Goal: Information Seeking & Learning: Understand process/instructions

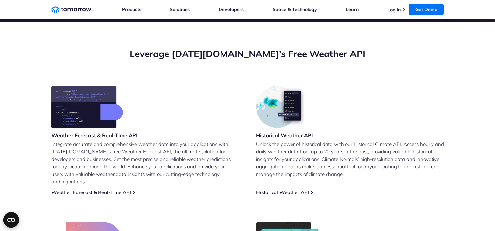
scroll to position [229, 0]
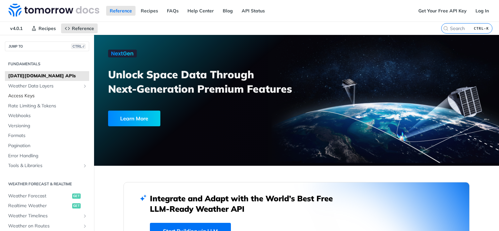
click at [56, 95] on span "Access Keys" at bounding box center [47, 96] width 79 height 7
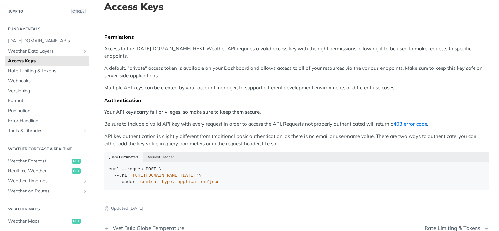
scroll to position [65, 0]
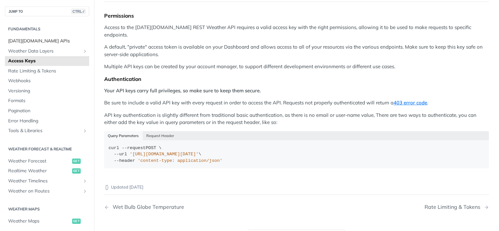
click at [62, 41] on span "Tomorrow.io APIs" at bounding box center [47, 41] width 79 height 7
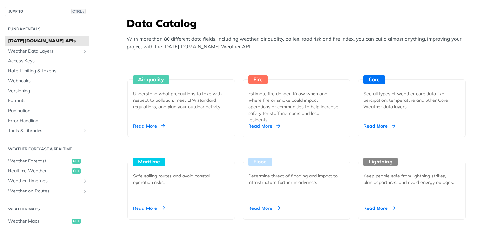
scroll to position [174, 0]
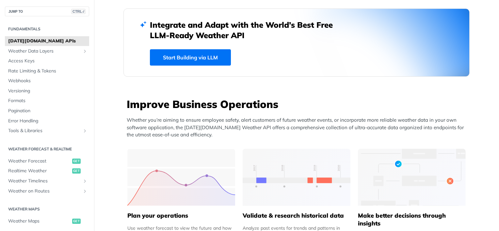
drag, startPoint x: 497, startPoint y: 43, endPoint x: 457, endPoint y: 41, distance: 40.6
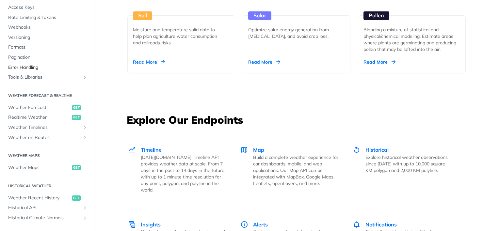
scroll to position [65, 0]
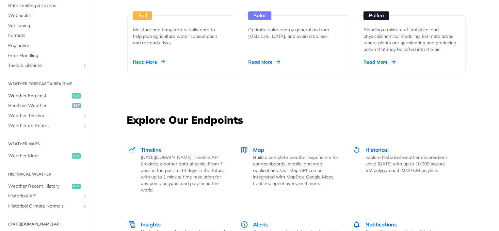
click at [61, 96] on span "Weather Forecast" at bounding box center [39, 96] width 62 height 7
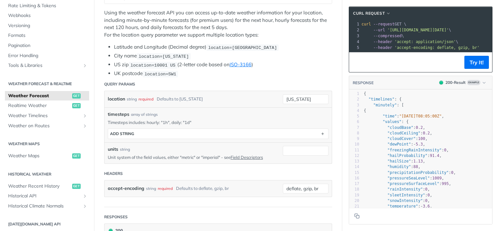
scroll to position [163, 0]
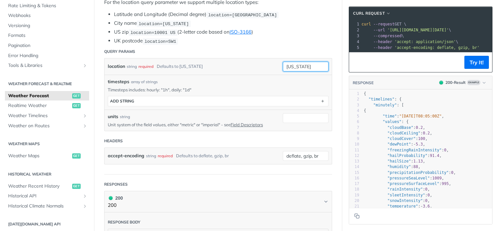
click at [298, 62] on input "new york" at bounding box center [306, 67] width 46 height 10
type input "n"
type input "jamshedpur"
click at [228, 124] on p "Unit system of the field values, either "metric" or "imperial" - see Field Desc…" at bounding box center [190, 125] width 165 height 6
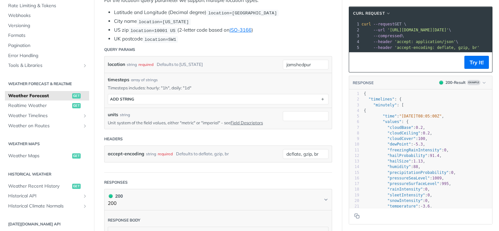
scroll to position [98, 0]
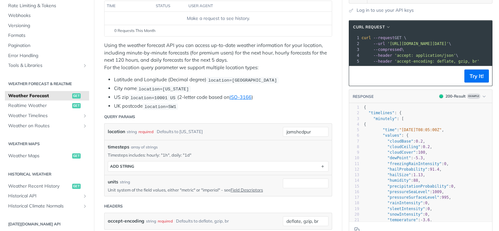
click at [185, 147] on div "timesteps array of strings" at bounding box center [218, 147] width 221 height 7
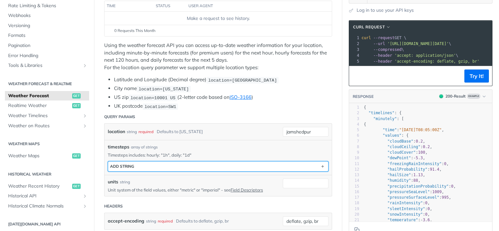
click at [147, 162] on button "ADD string" at bounding box center [218, 167] width 220 height 10
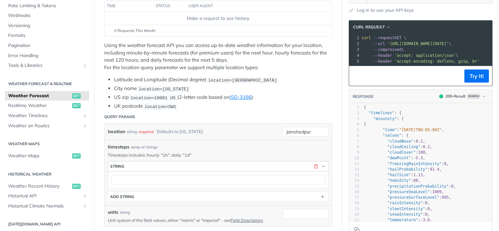
click at [313, 165] on button "button" at bounding box center [316, 167] width 6 height 6
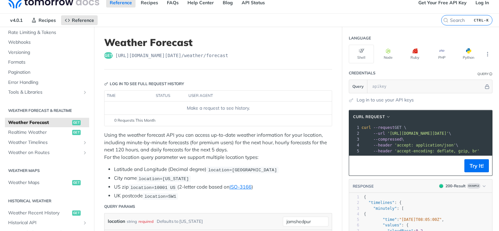
scroll to position [0, 0]
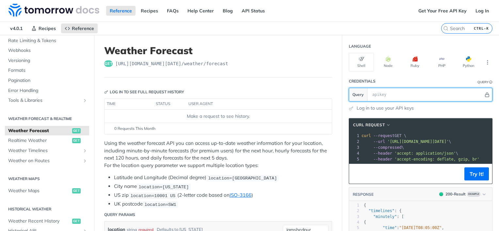
click at [485, 95] on icon "Hide" at bounding box center [487, 94] width 5 height 5
click at [485, 95] on icon "Show" at bounding box center [487, 94] width 5 height 5
click at [485, 95] on icon "Hide" at bounding box center [487, 94] width 5 height 5
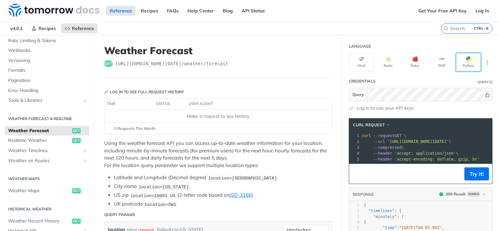
click at [465, 65] on button "Python" at bounding box center [468, 62] width 25 height 19
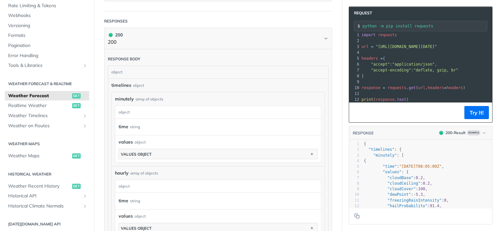
scroll to position [0, 0]
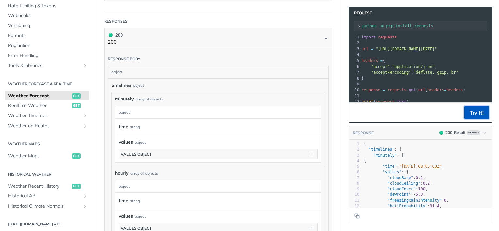
click at [469, 114] on button "Try It!" at bounding box center [477, 112] width 25 height 13
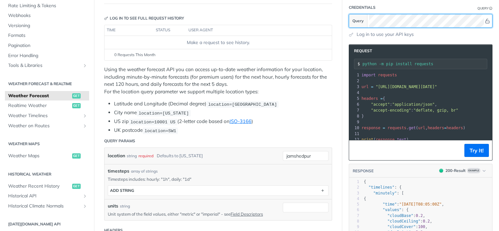
scroll to position [22, 0]
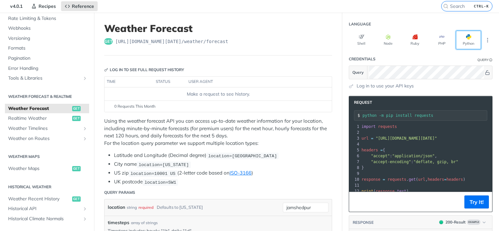
click at [463, 42] on button "Python" at bounding box center [468, 40] width 25 height 19
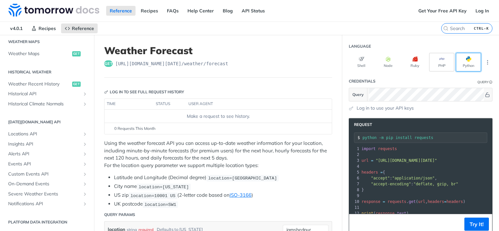
scroll to position [0, 0]
click at [481, 11] on link "Log In" at bounding box center [482, 11] width 21 height 10
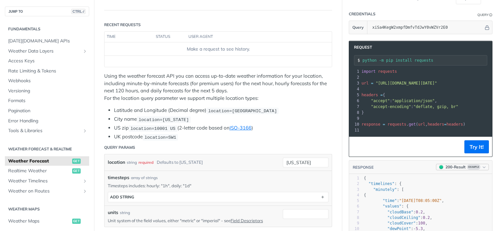
scroll to position [98, 0]
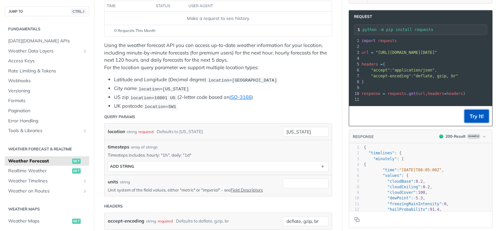
click at [472, 115] on button "Try It!" at bounding box center [477, 116] width 25 height 13
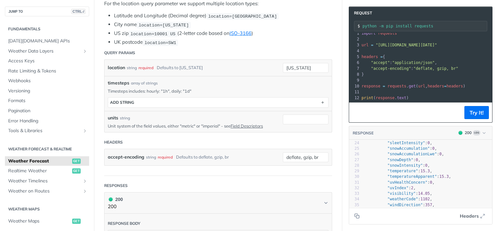
scroll to position [115, 0]
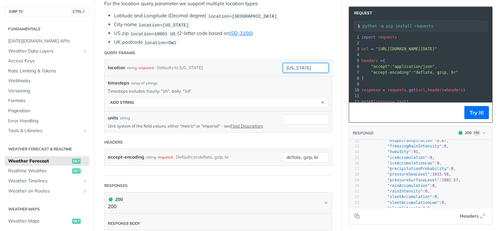
drag, startPoint x: 304, startPoint y: 68, endPoint x: 269, endPoint y: 68, distance: 35.0
click at [269, 68] on div "location string required Defaults to new york new york required type : string U…" at bounding box center [218, 68] width 221 height 10
click at [260, 112] on div "units string Unit system of the field values, either "metric" or "imperial" - s…" at bounding box center [218, 121] width 227 height 21
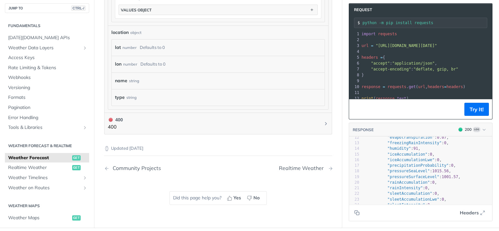
click at [317, 165] on div "Realtime Weather" at bounding box center [303, 168] width 48 height 6
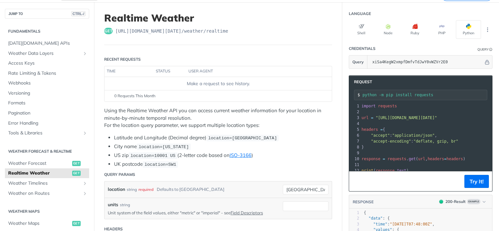
drag, startPoint x: 450, startPoint y: 116, endPoint x: 434, endPoint y: 120, distance: 16.4
click at [434, 120] on div "1 import requests 2 ​ 3 url = "https://api.tomorrow.io/v4/weather/realtime?loca…" at bounding box center [478, 138] width 235 height 71
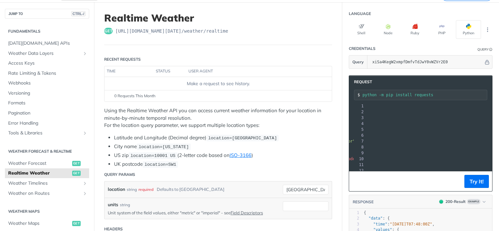
drag, startPoint x: 373, startPoint y: 118, endPoint x: 480, endPoint y: 119, distance: 107.5
click at [480, 119] on pre "url = "https://api.tomorrow.io/v4/weather/realtime?location=toronto&apikey=xiSa…" at bounding box center [374, 118] width 235 height 6
copy span "https://api.tomorrow.io/v4/weather/realtime?location=toronto&apikey=xiSa4KegW2x…"
